Goal: Task Accomplishment & Management: Manage account settings

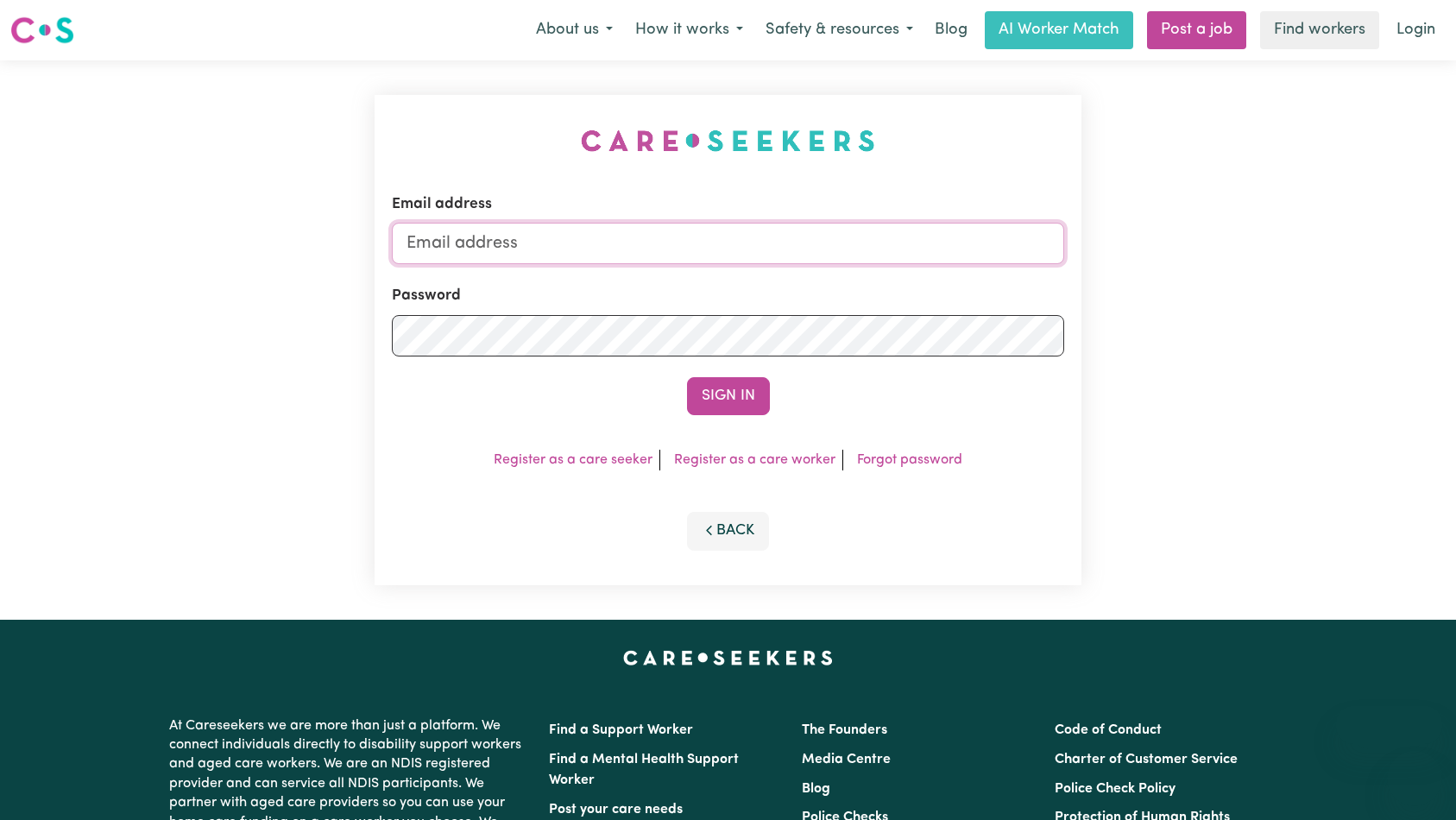
click at [824, 242] on input "Email address" at bounding box center [728, 243] width 673 height 41
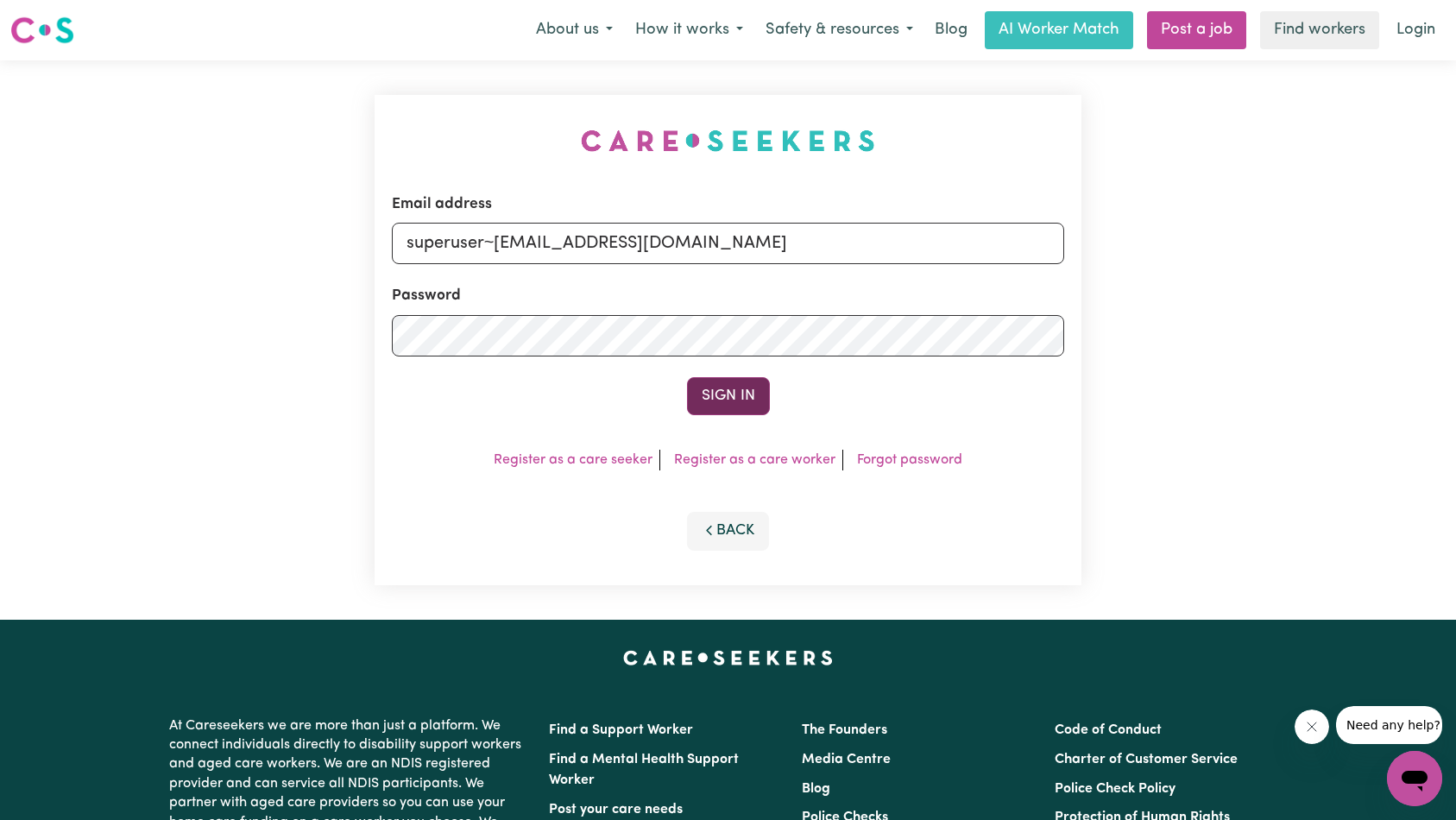
type input "superuser~[EMAIL_ADDRESS][DOMAIN_NAME]"
click at [739, 399] on button "Sign In" at bounding box center [728, 396] width 83 height 38
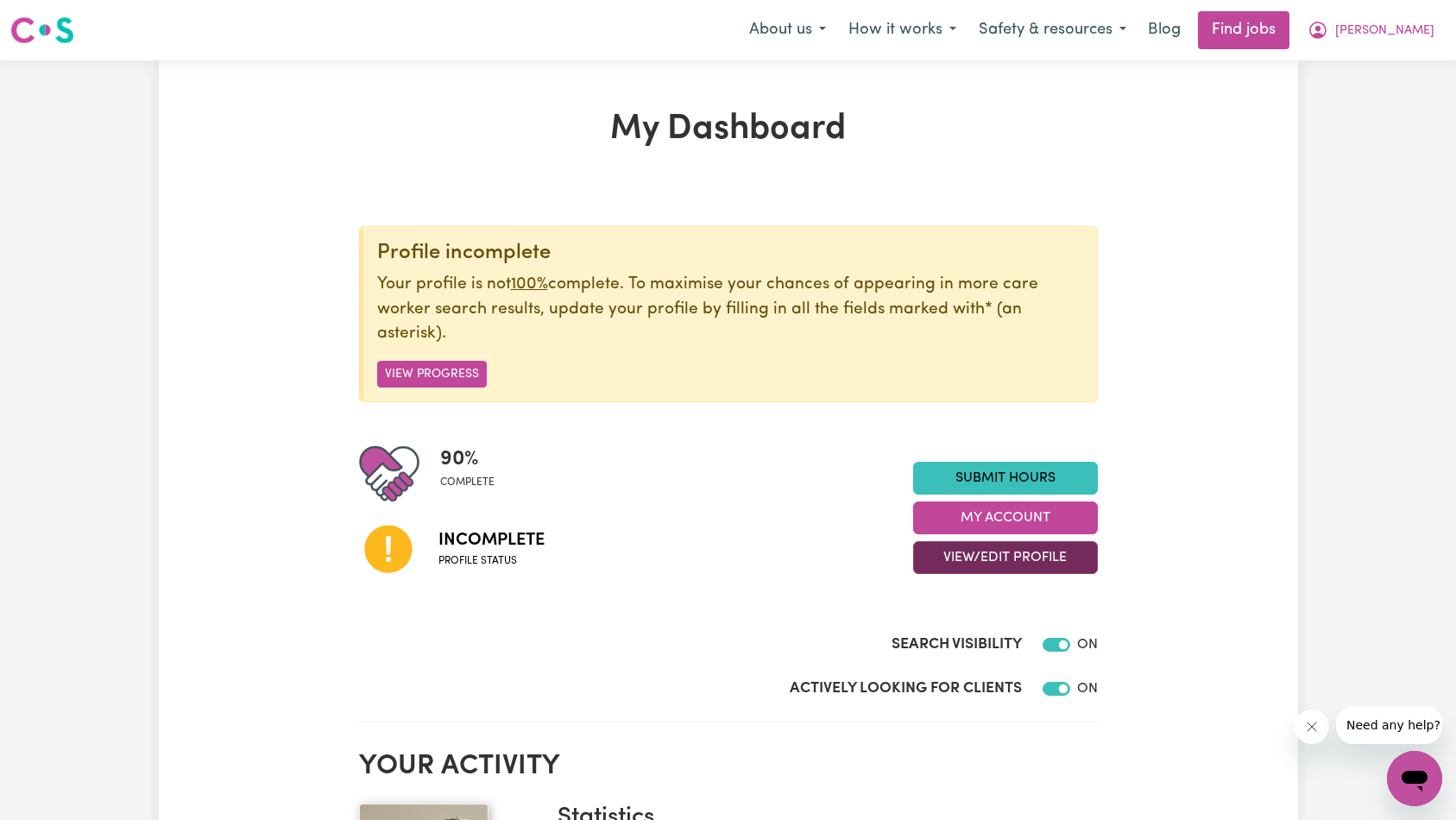
click at [953, 562] on button "View/Edit Profile" at bounding box center [1005, 557] width 184 height 33
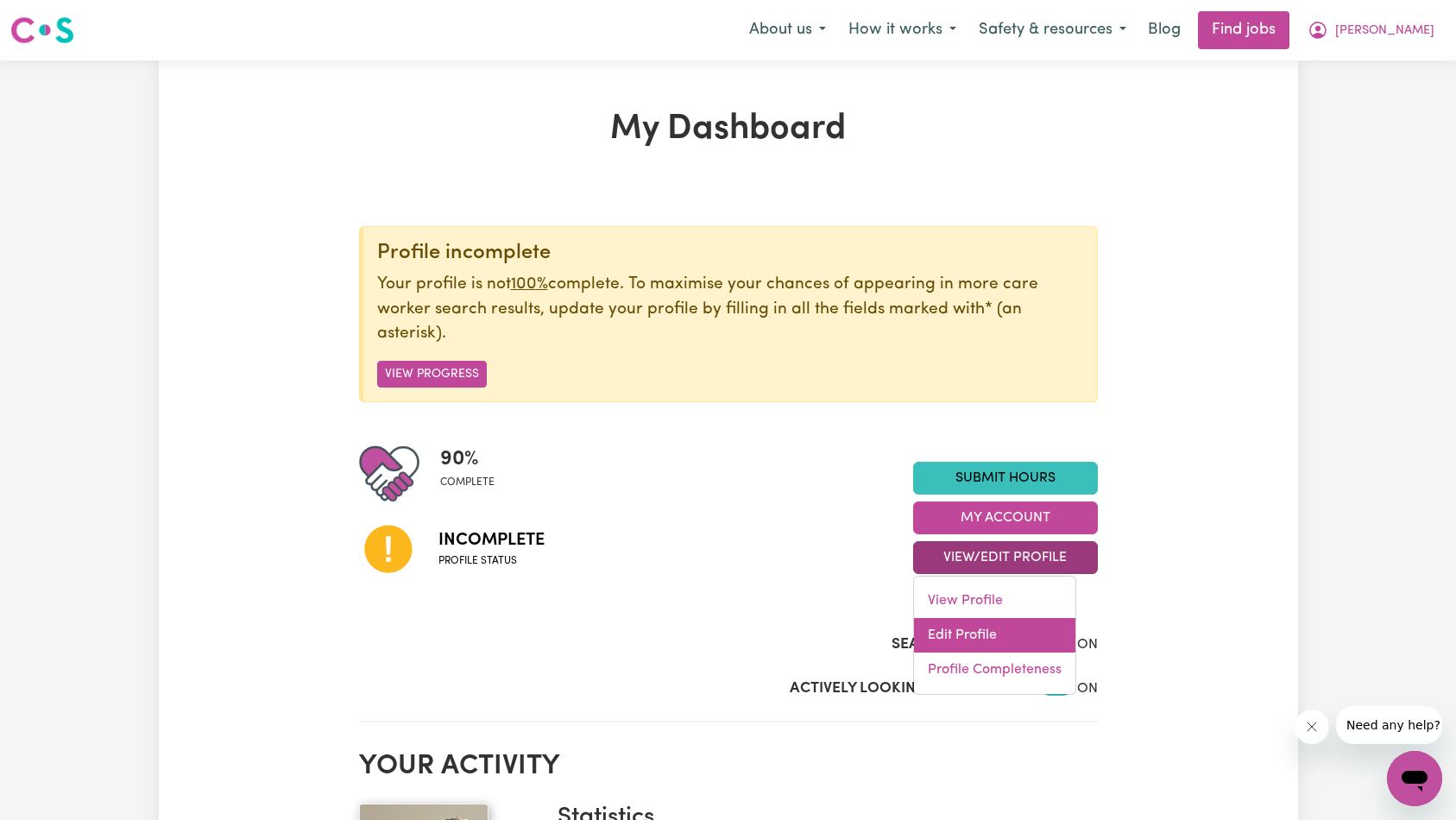
click at [982, 637] on link "Edit Profile" at bounding box center [994, 635] width 161 height 35
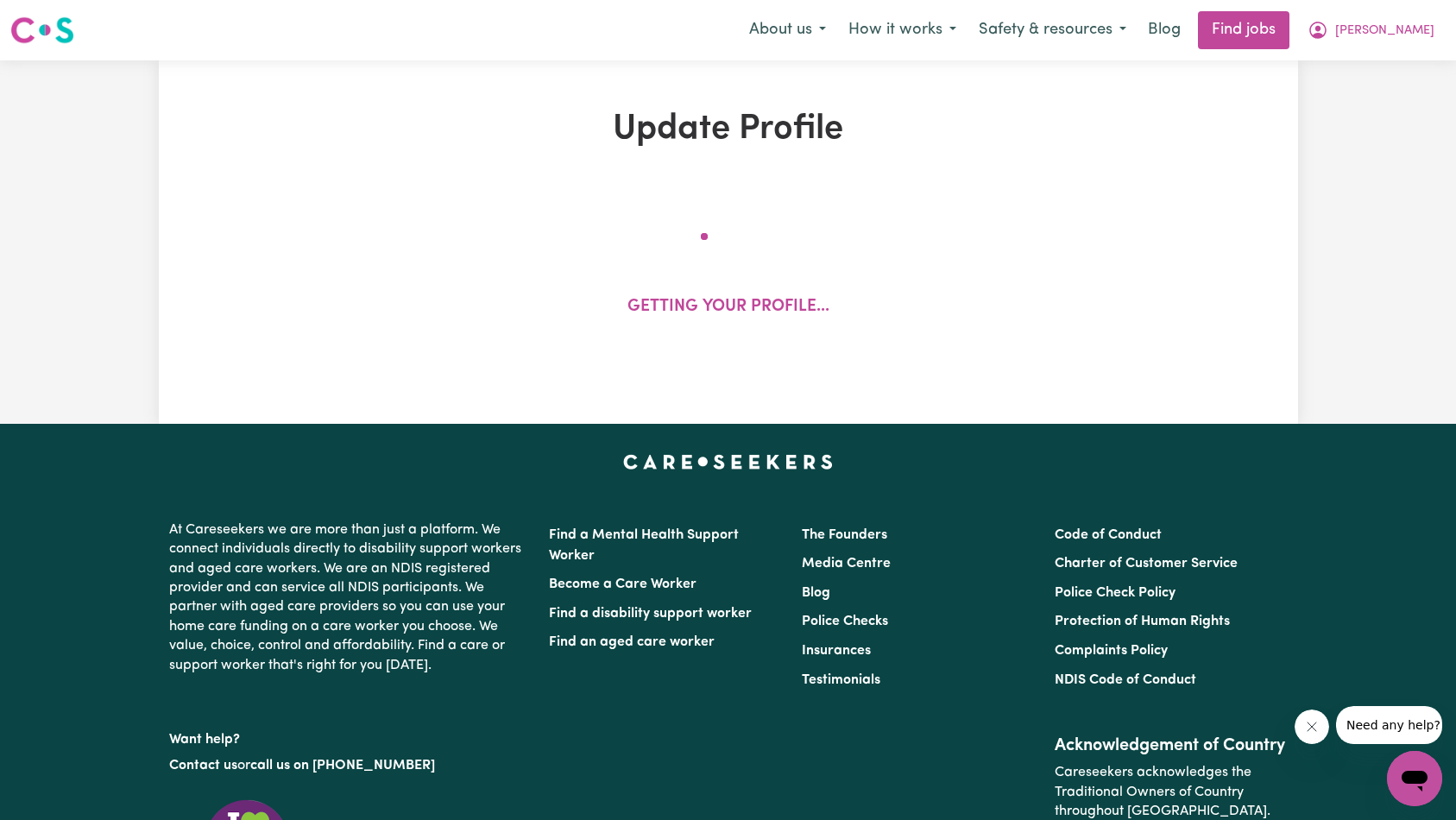
select select "[DEMOGRAPHIC_DATA]"
select select "[DEMOGRAPHIC_DATA] Work Visa"
select select "Studying a healthcare related degree or qualification"
select select "55"
select select "65"
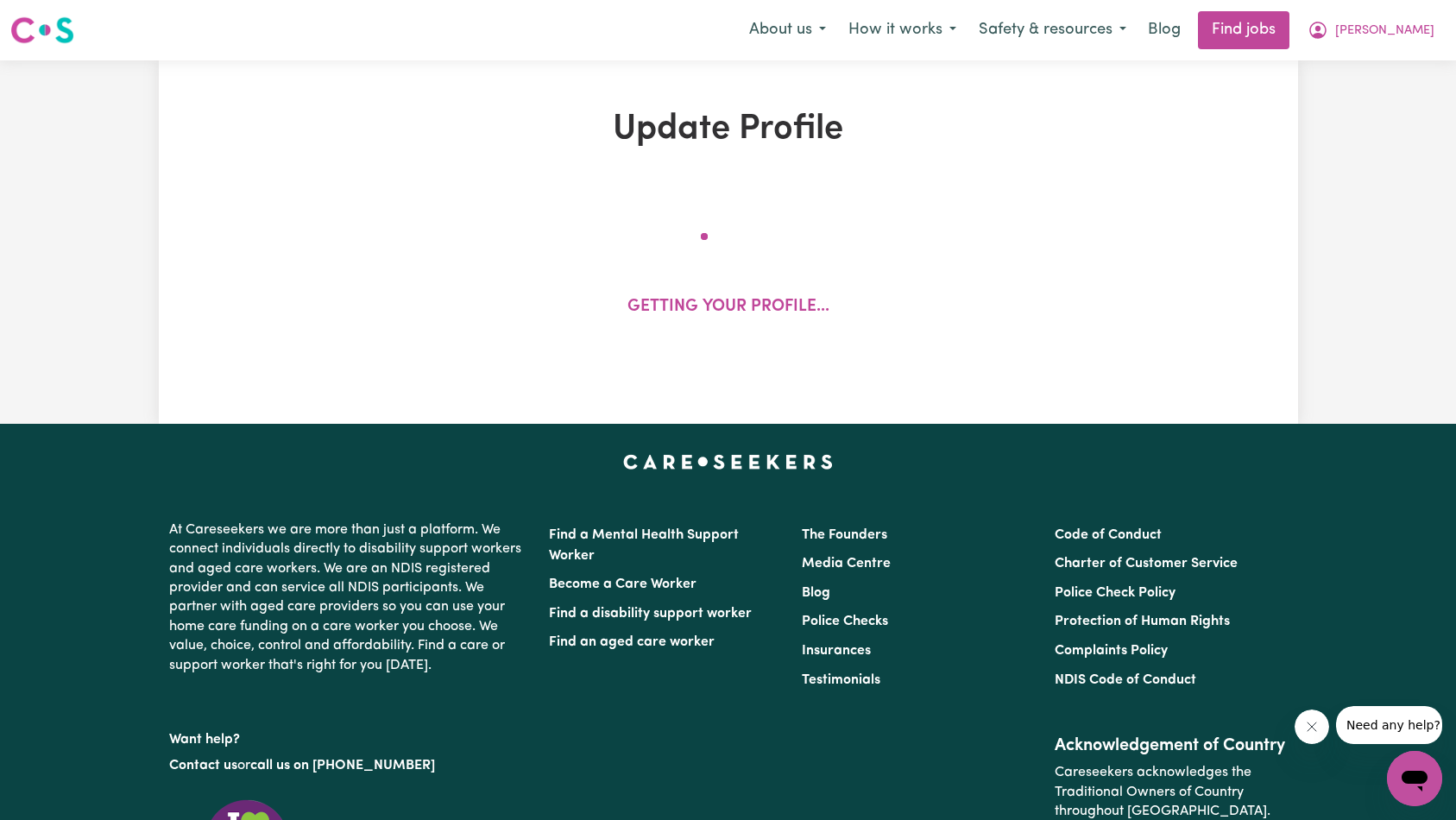
select select "75"
select select "80"
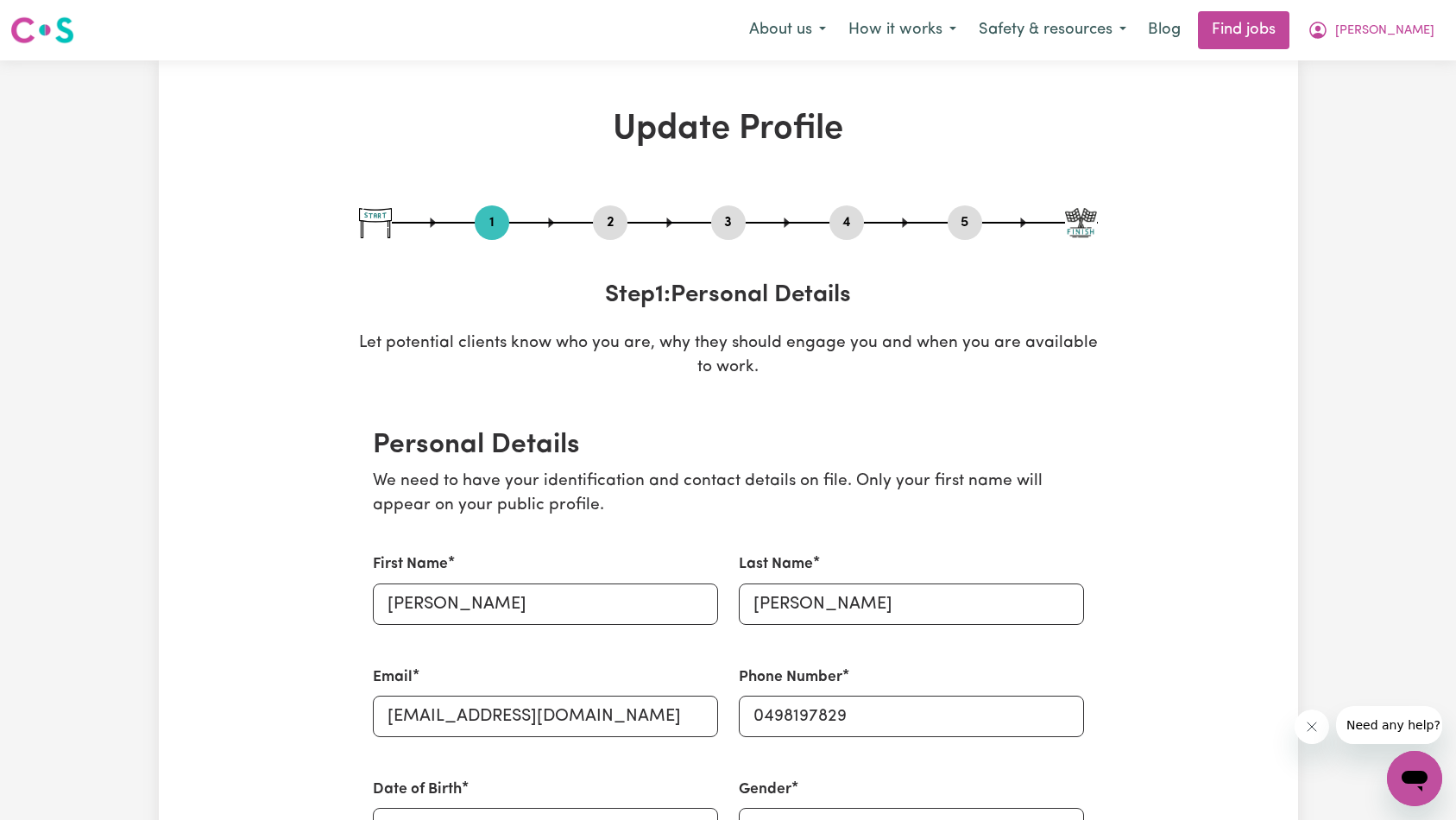
click at [955, 229] on button "5" at bounding box center [964, 222] width 35 height 22
select select "I am providing services privately on my own"
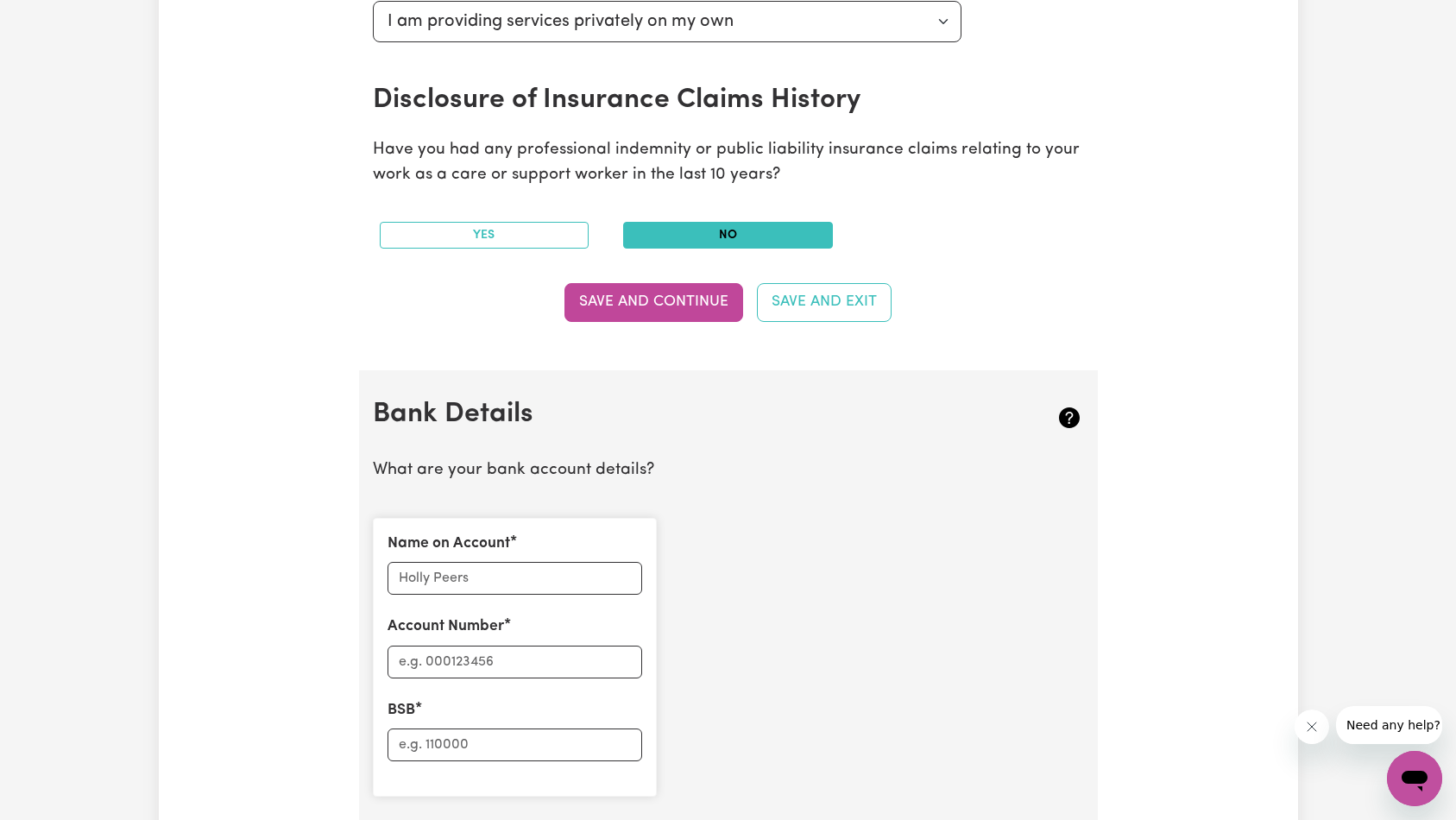
scroll to position [1098, 0]
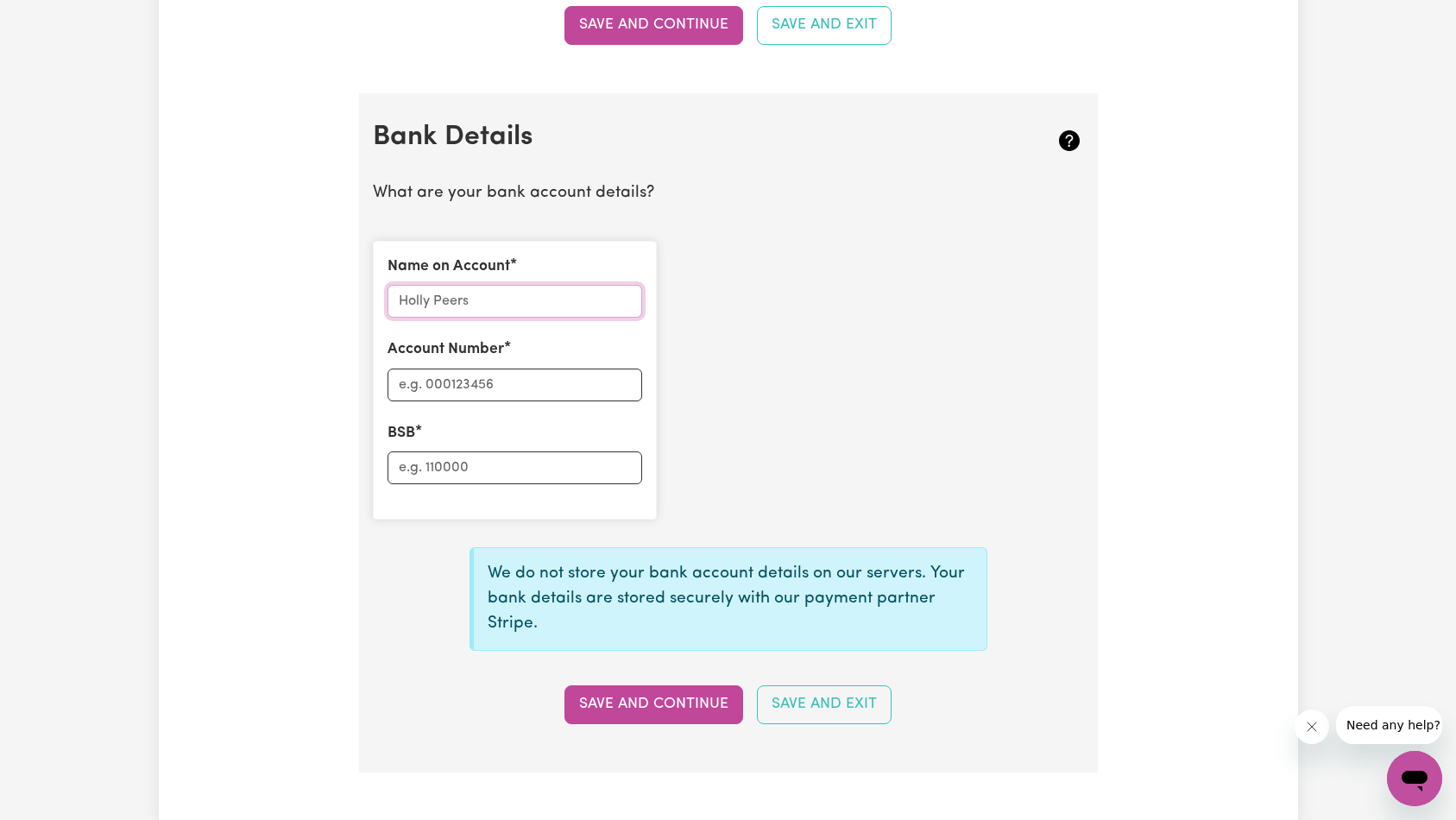
drag, startPoint x: 482, startPoint y: 296, endPoint x: 493, endPoint y: 296, distance: 11.0
click at [483, 296] on input "Name on Account" at bounding box center [515, 301] width 255 height 33
paste input "[PERSON_NAME] Omry [PERSON_NAME]"
type input "[PERSON_NAME] Omry [PERSON_NAME]"
paste input "062"
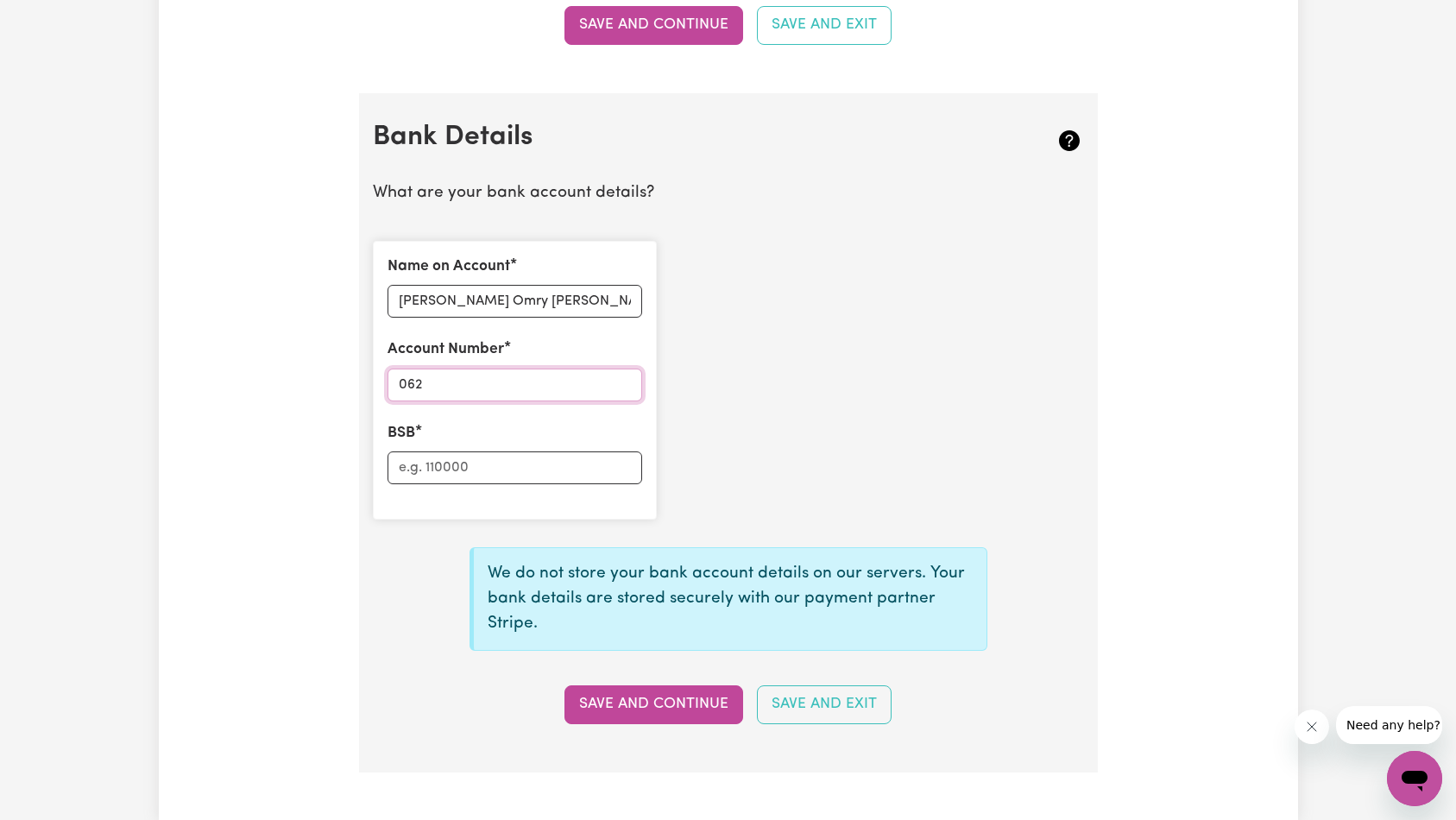
paste input "948"
click at [430, 381] on input "062 948" at bounding box center [515, 384] width 255 height 33
type input "062948"
paste input "062948"
type input "062948"
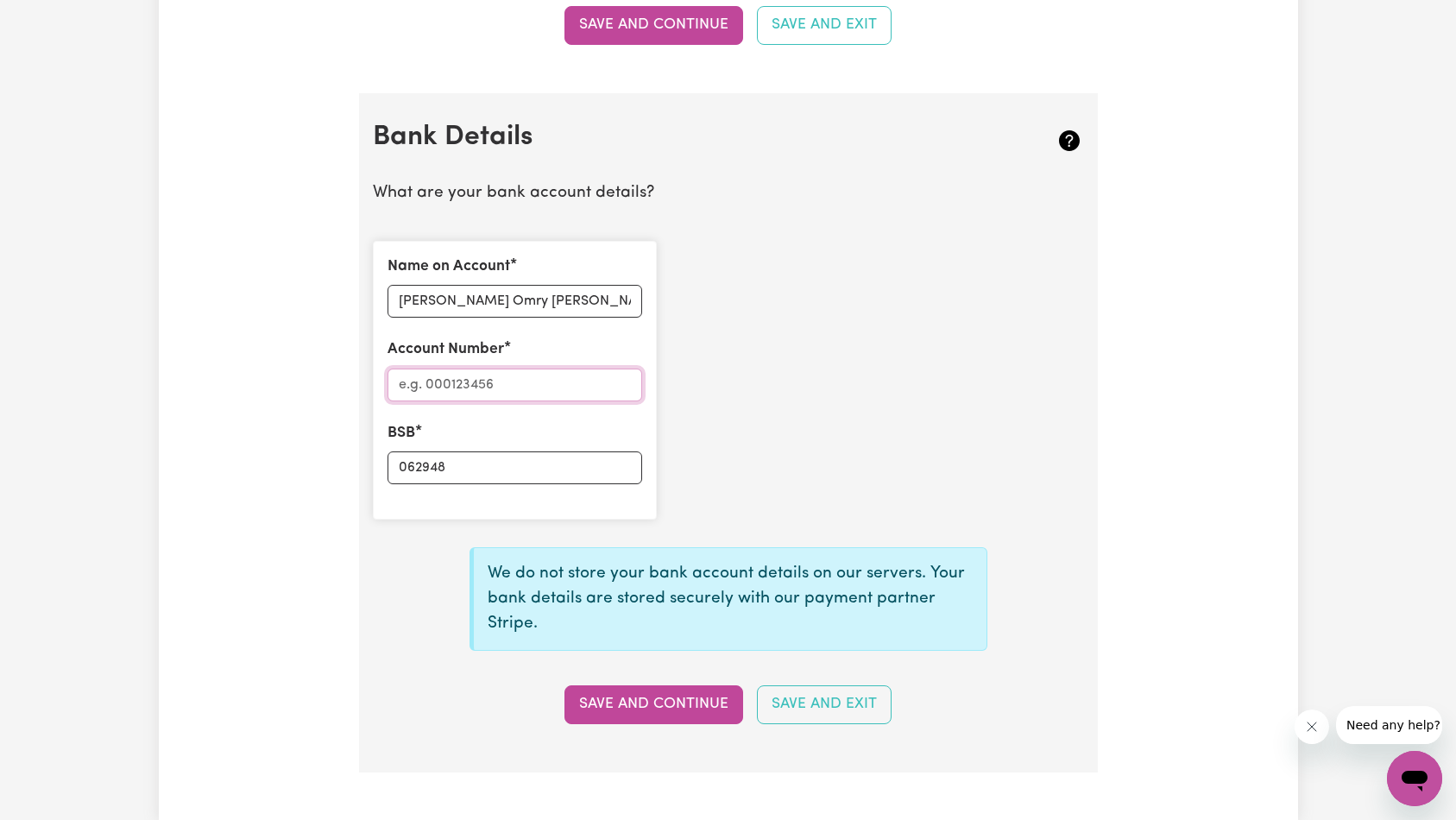
click at [477, 388] on input "Account Number" at bounding box center [515, 384] width 255 height 33
paste input "4647 6957"
click at [695, 703] on button "Save and Continue" at bounding box center [653, 704] width 178 height 38
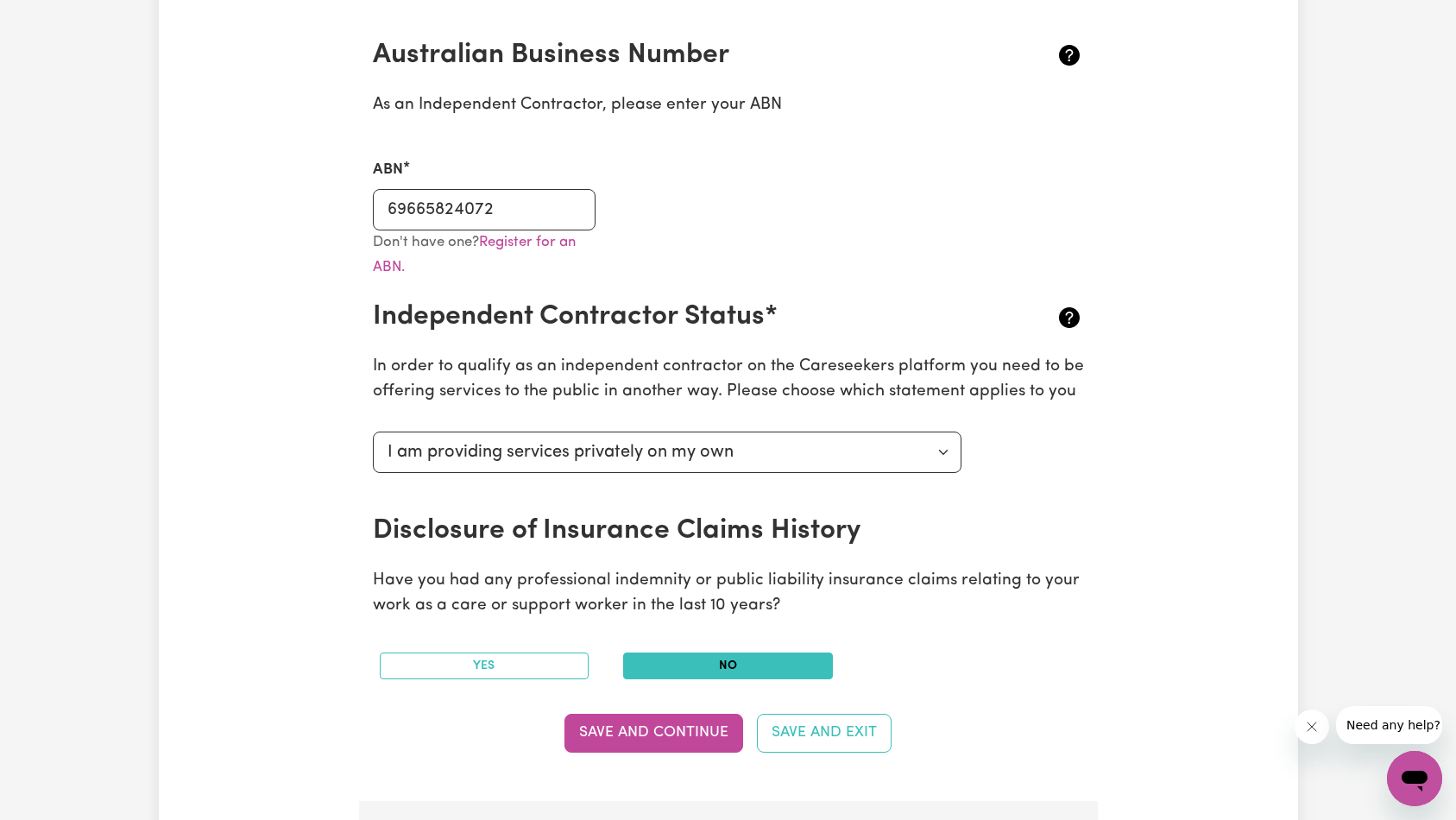
scroll to position [1181, 0]
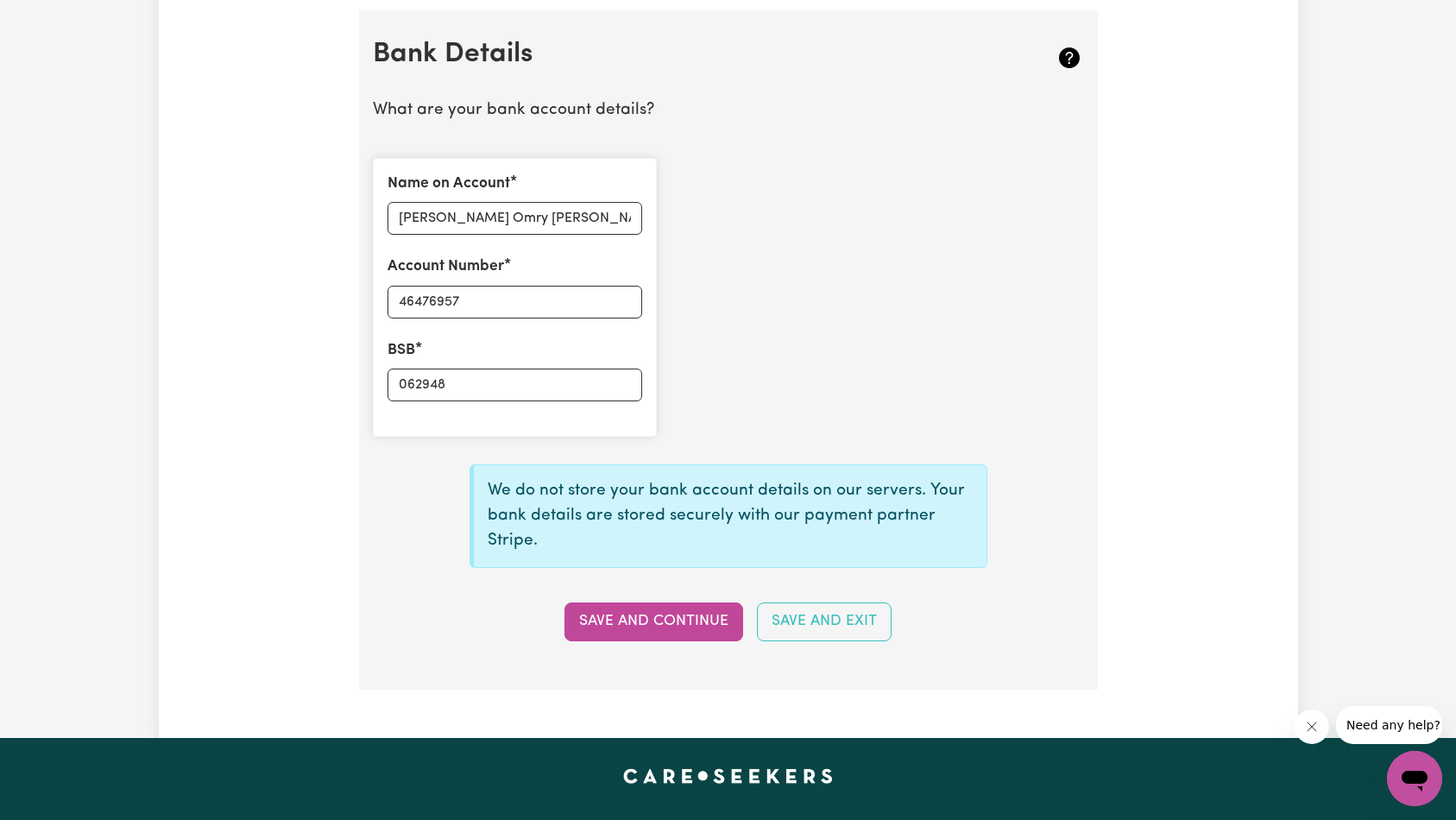
type input "****6957"
